Goal: Communication & Community: Answer question/provide support

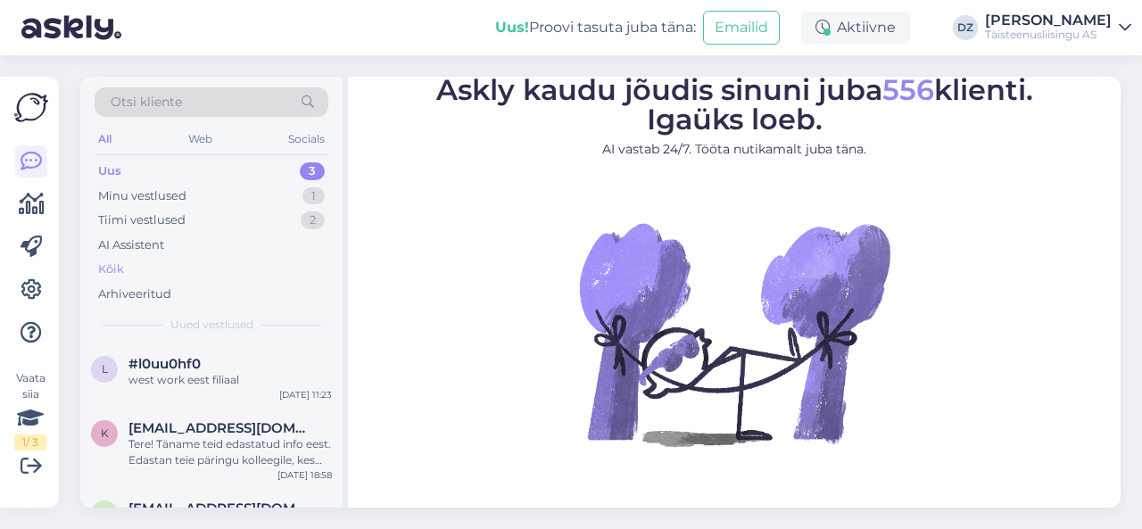
click at [139, 263] on div "Kõik" at bounding box center [212, 269] width 234 height 25
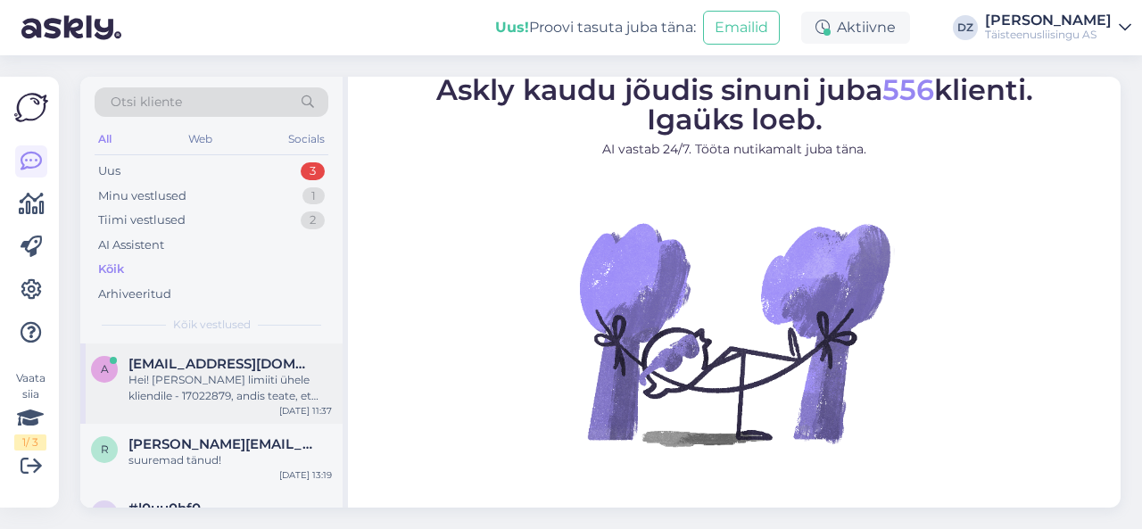
click at [191, 380] on div "Hei! [PERSON_NAME] limiiti ühele kliendile - 17022879, andis teate, et vajate t…" at bounding box center [230, 388] width 203 height 32
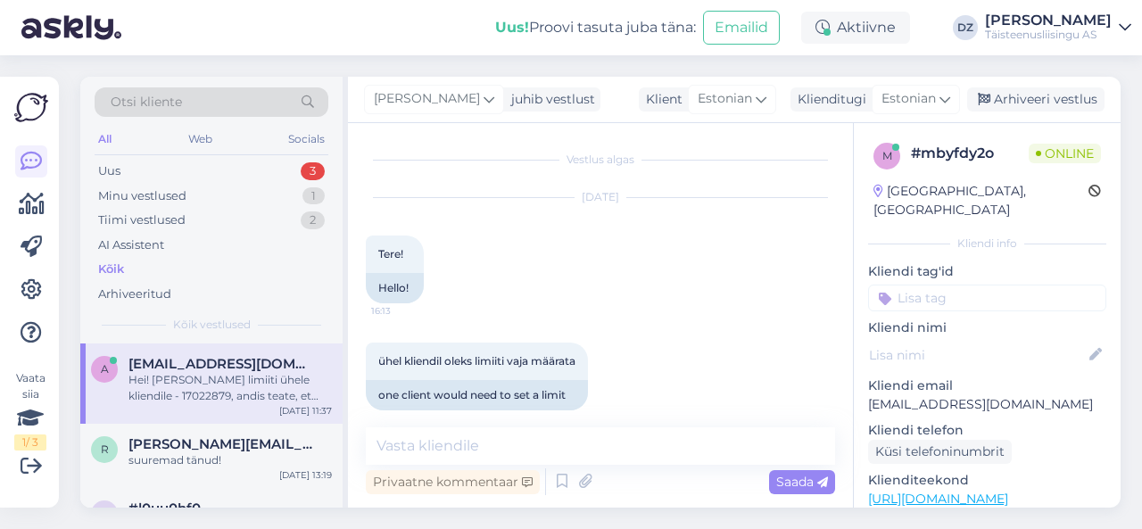
scroll to position [4924, 0]
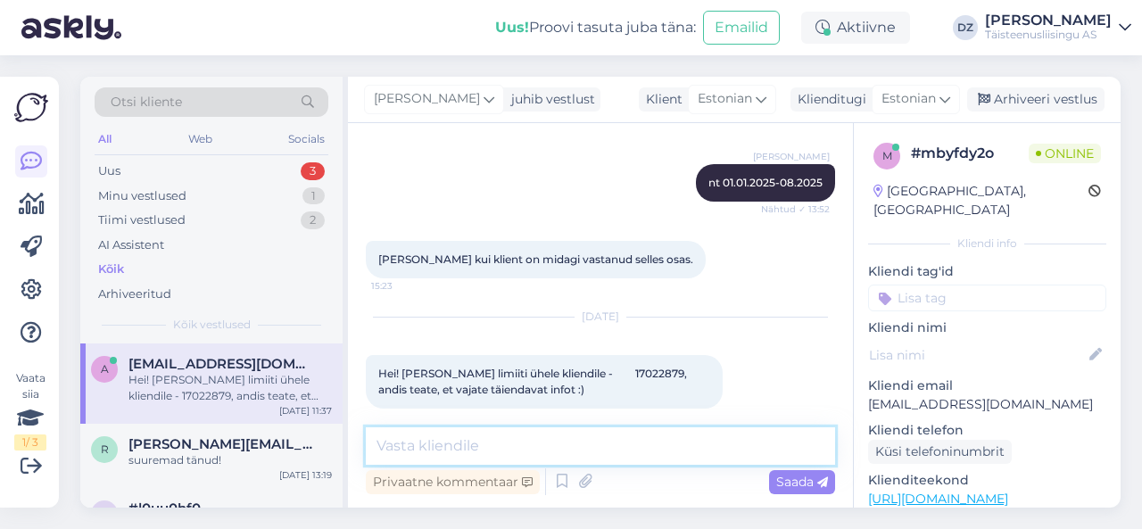
click at [608, 435] on textarea at bounding box center [600, 445] width 469 height 37
type textarea "hei"
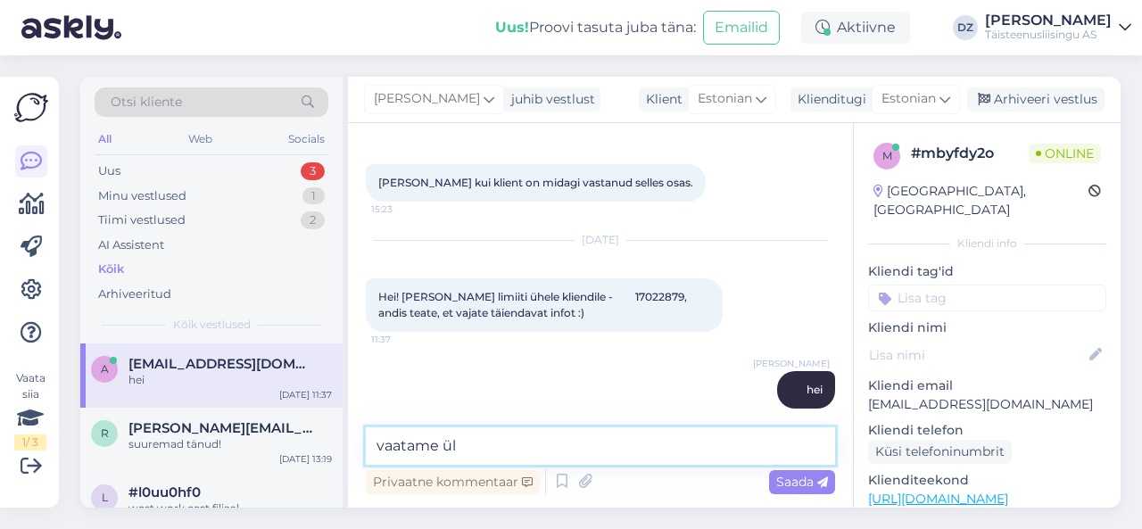
type textarea "vaatame üle"
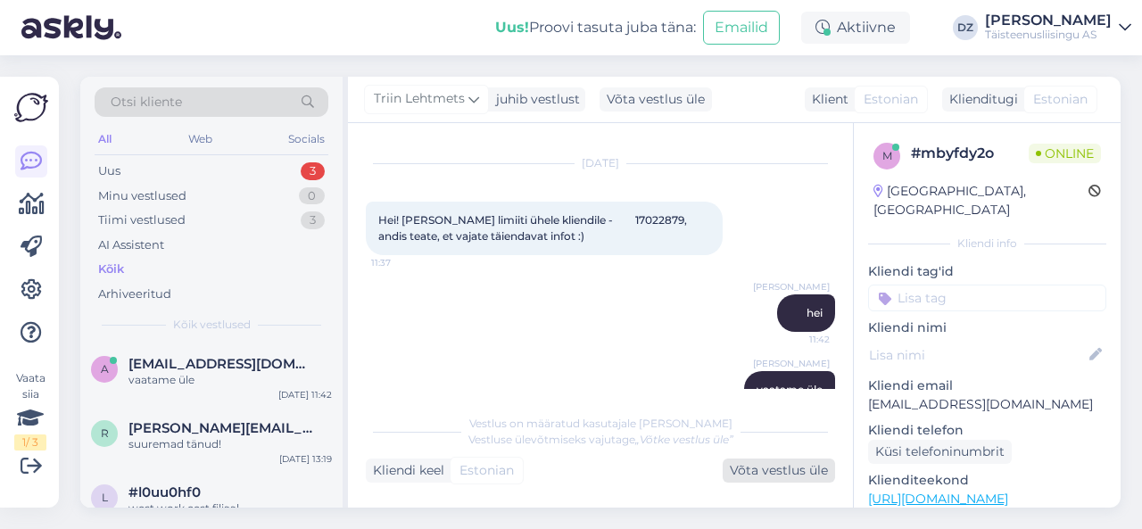
click at [755, 472] on div "Võta vestlus üle" at bounding box center [779, 471] width 112 height 24
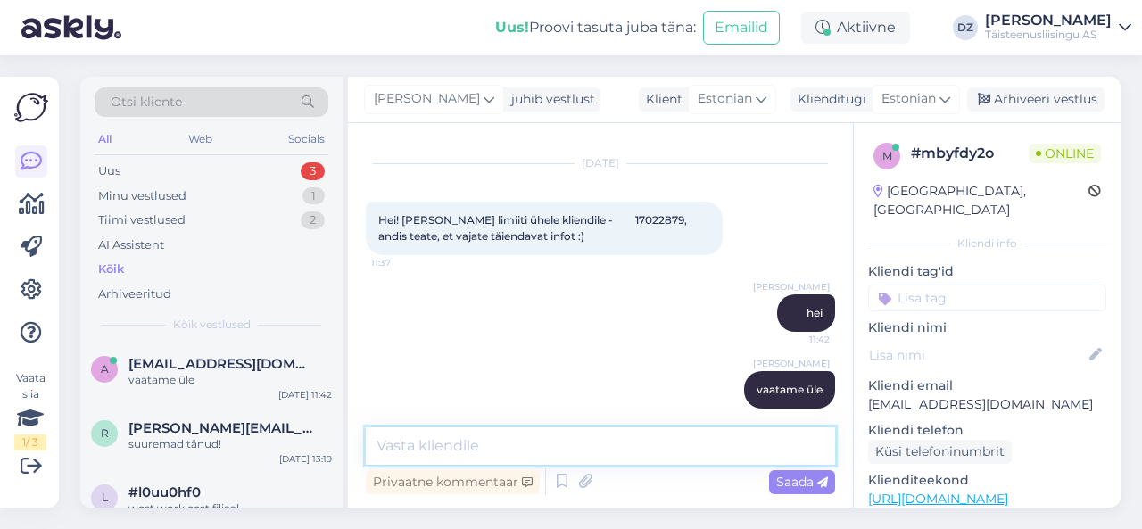
click at [600, 449] on textarea at bounding box center [600, 445] width 469 height 37
type textarea "antud klienti ei saa kindlasti hetkel finantseerida"
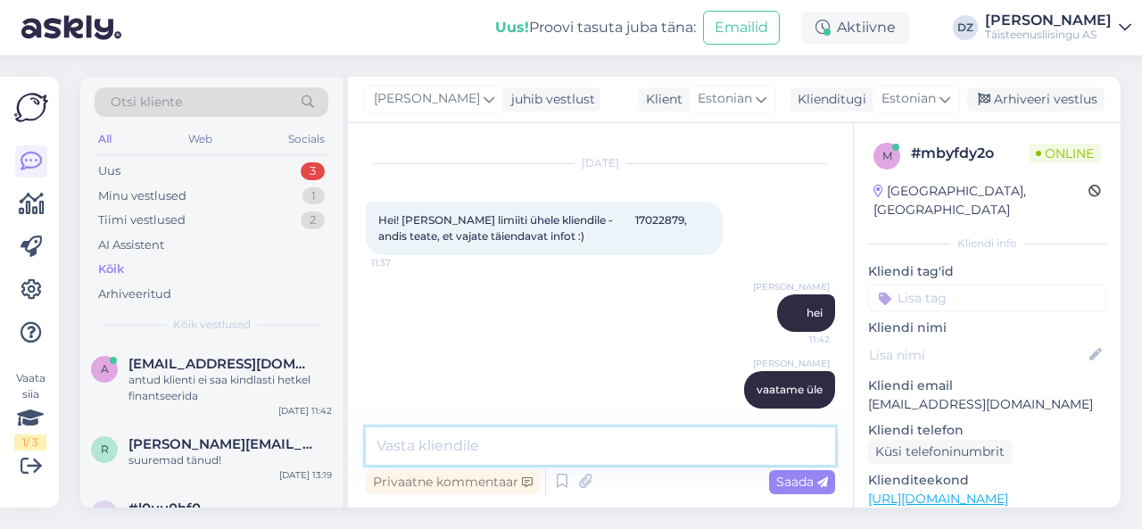
scroll to position [5155, 0]
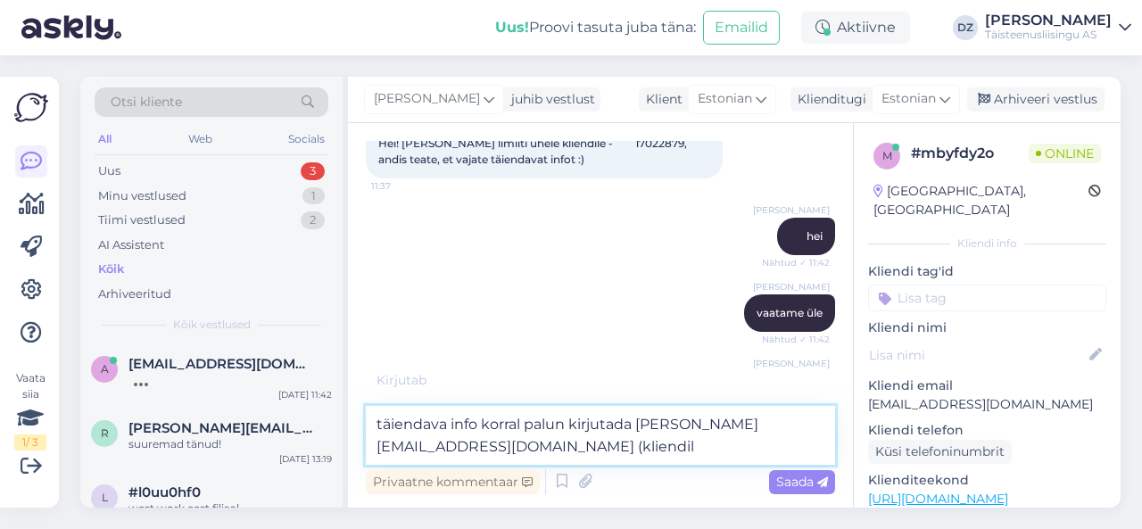
type textarea "täiendava info korral palun kirjutada [PERSON_NAME][EMAIL_ADDRESS][DOMAIN_NAME]…"
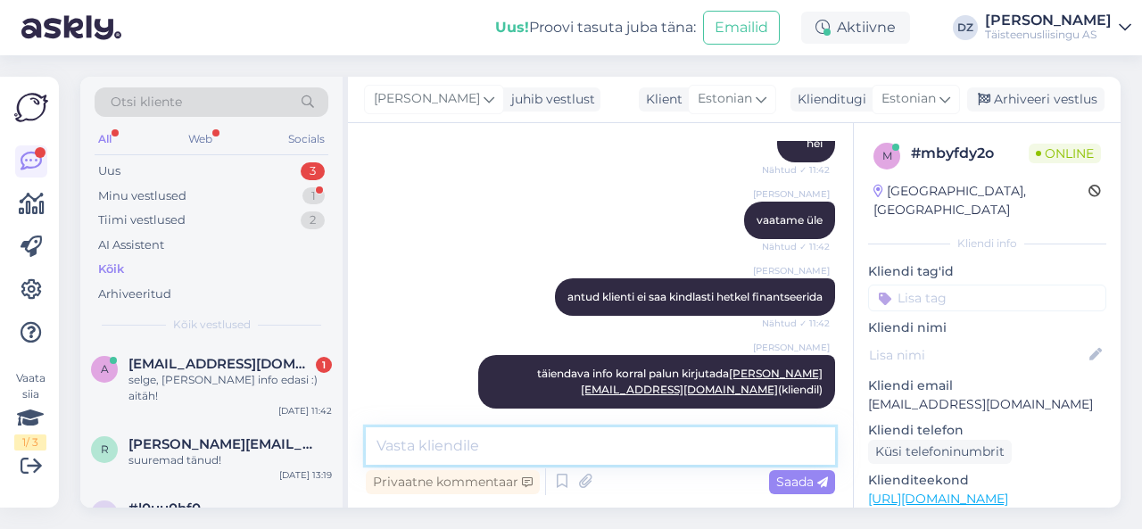
scroll to position [5324, 0]
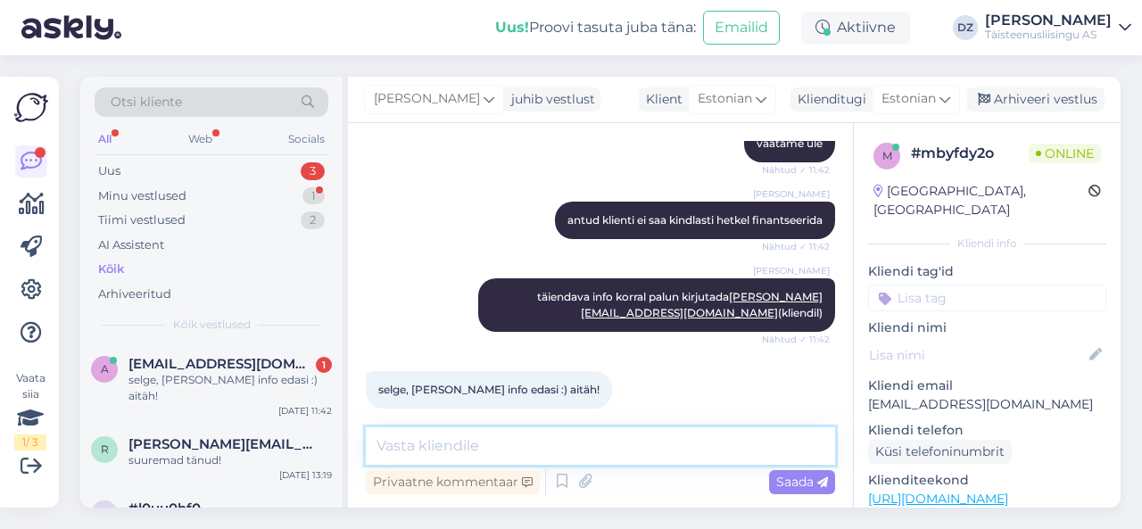
click at [637, 431] on textarea at bounding box center [600, 445] width 469 height 37
type textarea "pole tänu väärt"
